Goal: Check status

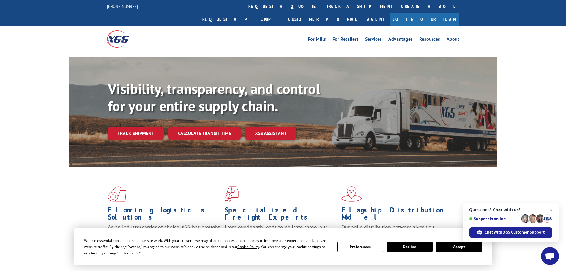
click at [150, 127] on link "Track shipment" at bounding box center [136, 133] width 56 height 12
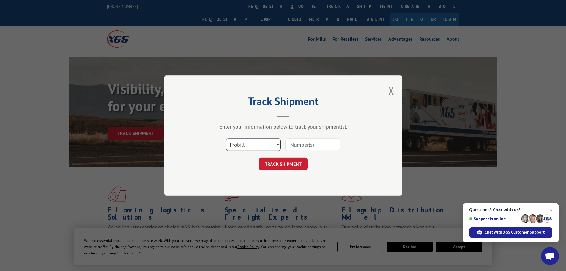
click at [255, 141] on select "Select category... Probill BOL PO" at bounding box center [253, 144] width 55 height 12
select select "bol"
click at [226, 138] on select "Select category... Probill BOL PO" at bounding box center [253, 144] width 55 height 12
click at [314, 144] on input at bounding box center [312, 144] width 55 height 12
paste input "5433288"
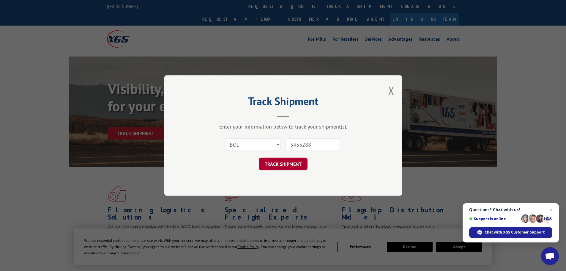
type input "5433288"
click at [290, 162] on button "TRACK SHIPMENT" at bounding box center [283, 163] width 49 height 12
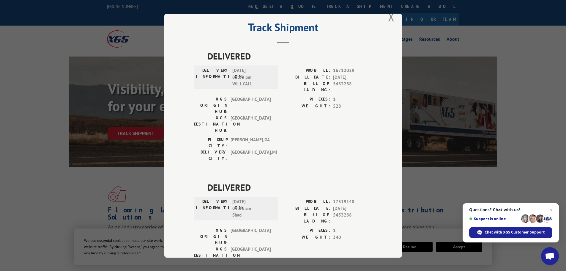
scroll to position [24, 0]
